Goal: Task Accomplishment & Management: Manage account settings

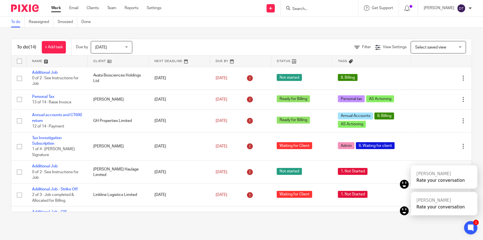
drag, startPoint x: 0, startPoint y: 203, endPoint x: 1, endPoint y: 231, distance: 28.8
click at [1, 231] on main "To do Reassigned Snoozed Done To do (14) + Add task Due by Today Today Today To…" at bounding box center [241, 120] width 483 height 240
drag, startPoint x: 0, startPoint y: 175, endPoint x: 1, endPoint y: 196, distance: 20.5
click at [1, 196] on div "To do (14) + Add task Due by Today Today Today Tomorrow This week Next week Thi…" at bounding box center [241, 125] width 483 height 195
drag, startPoint x: 4, startPoint y: 146, endPoint x: 6, endPoint y: 170, distance: 24.7
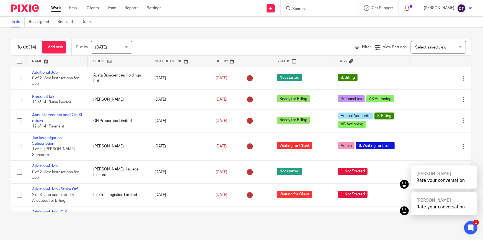
click at [6, 170] on div "To do (14) + Add task Due by Today Today Today Tomorrow This week Next week Thi…" at bounding box center [241, 125] width 483 height 195
click at [1, 104] on div "To do (14) + Add task Due by Today Today Today Tomorrow This week Next week Thi…" at bounding box center [241, 125] width 483 height 195
click at [1, 105] on div "To do (14) + Add task Due by Today Today Today Tomorrow This week Next week Thi…" at bounding box center [241, 125] width 483 height 195
click at [292, 7] on input "Search" at bounding box center [317, 9] width 50 height 5
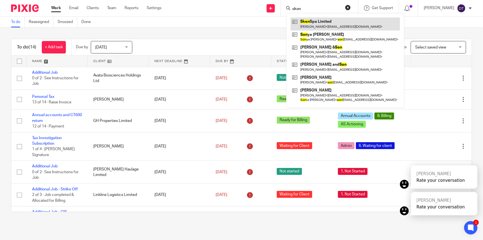
type input "skon"
click at [325, 29] on link at bounding box center [344, 23] width 109 height 13
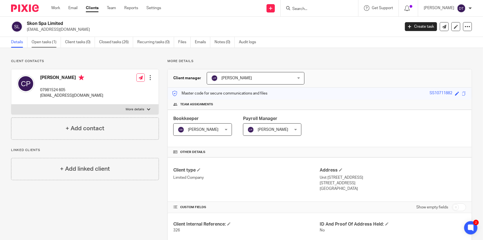
click at [36, 43] on link "Open tasks (1)" at bounding box center [46, 42] width 29 height 11
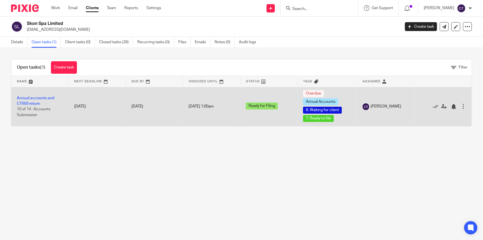
click at [37, 101] on td "Annual accounts and CT600 return 10 of 14 · Accounts Submission" at bounding box center [39, 106] width 57 height 39
click at [34, 102] on link "Annual accounts and CT600 return" at bounding box center [35, 100] width 37 height 9
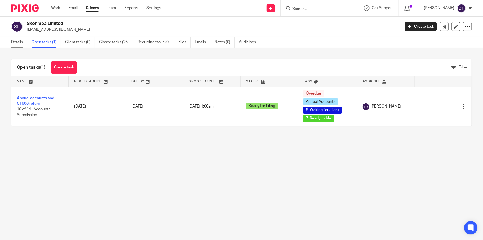
click at [24, 43] on link "Details" at bounding box center [19, 42] width 16 height 11
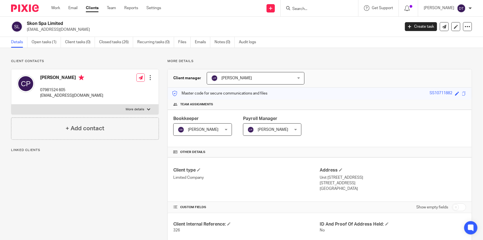
click at [239, 75] on span "[PERSON_NAME]" at bounding box center [248, 78] width 74 height 12
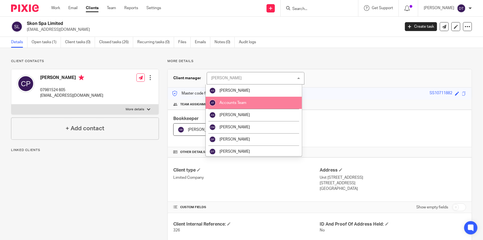
drag, startPoint x: 302, startPoint y: 100, endPoint x: 295, endPoint y: 119, distance: 19.3
click at [302, 111] on ul "[PERSON_NAME] Accounts Team [PERSON_NAME] [PERSON_NAME] [PERSON_NAME] [PERSON_N…" at bounding box center [254, 120] width 96 height 72
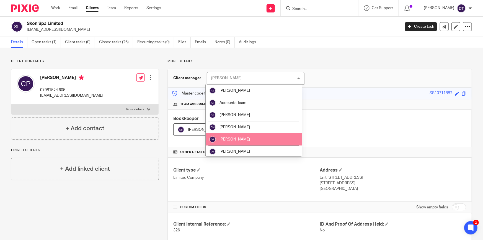
click at [273, 146] on li "[PERSON_NAME]" at bounding box center [254, 151] width 96 height 12
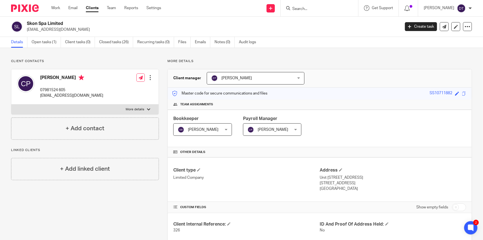
drag, startPoint x: 0, startPoint y: 175, endPoint x: 3, endPoint y: 200, distance: 25.4
